Goal: Manage account settings

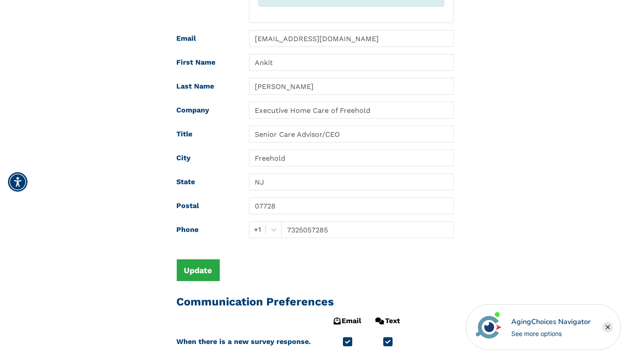
scroll to position [354, 0]
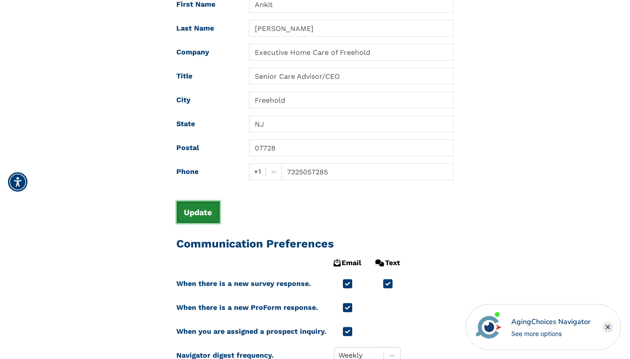
click at [196, 213] on button "Update" at bounding box center [198, 212] width 43 height 22
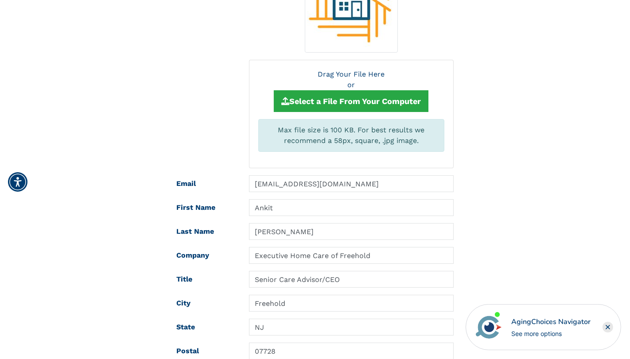
scroll to position [0, 0]
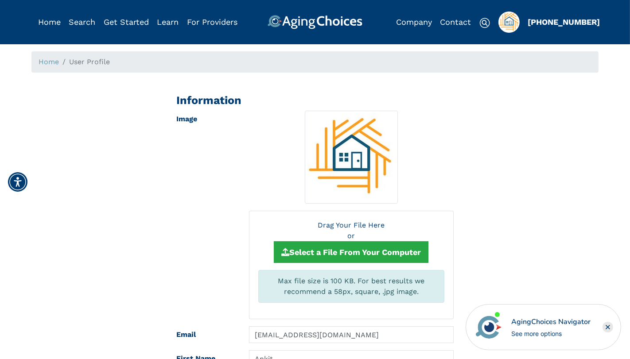
click at [327, 17] on img at bounding box center [314, 22] width 95 height 14
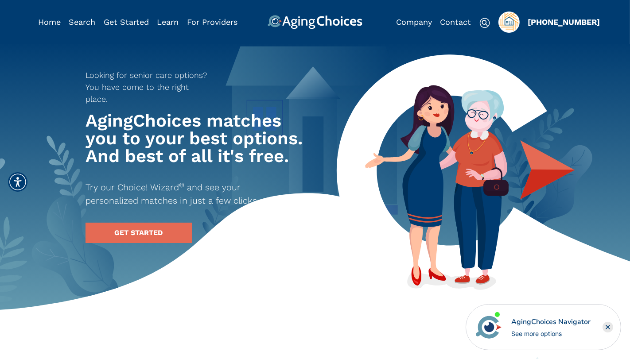
click at [510, 23] on img "Popover trigger" at bounding box center [508, 22] width 21 height 21
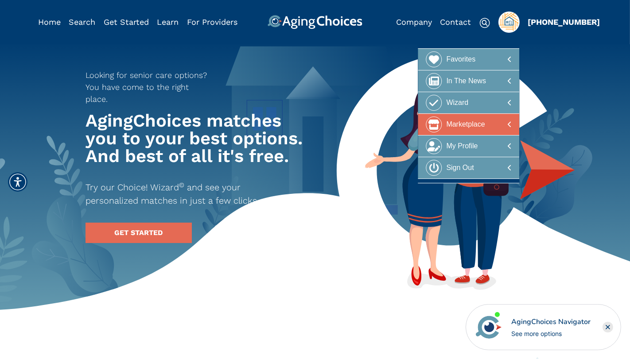
click at [466, 121] on div "Marketplace" at bounding box center [465, 124] width 39 height 16
